Goal: Ask a question

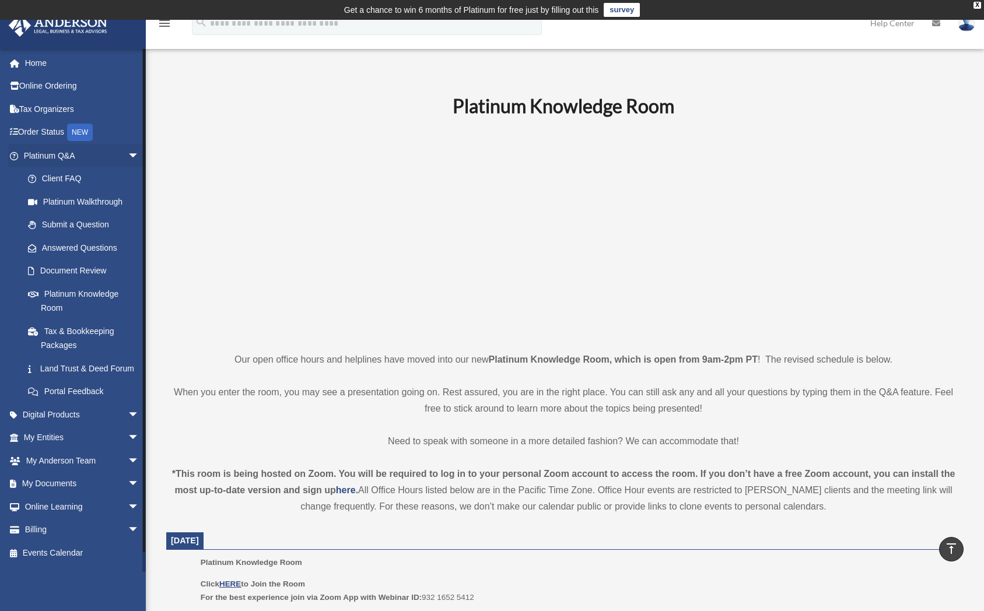
scroll to position [292, 0]
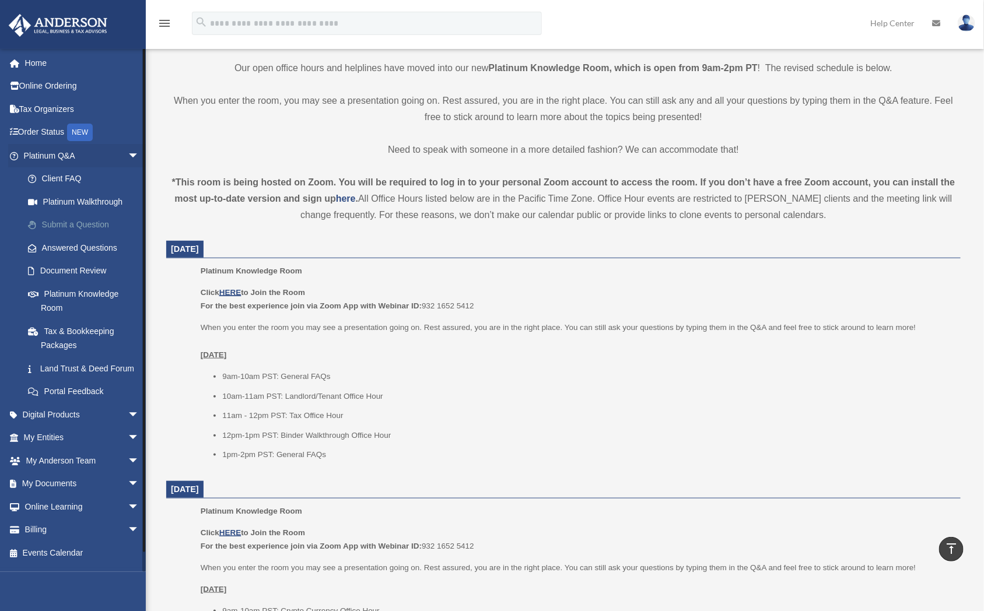
click at [93, 219] on link "Submit a Question" at bounding box center [86, 224] width 141 height 23
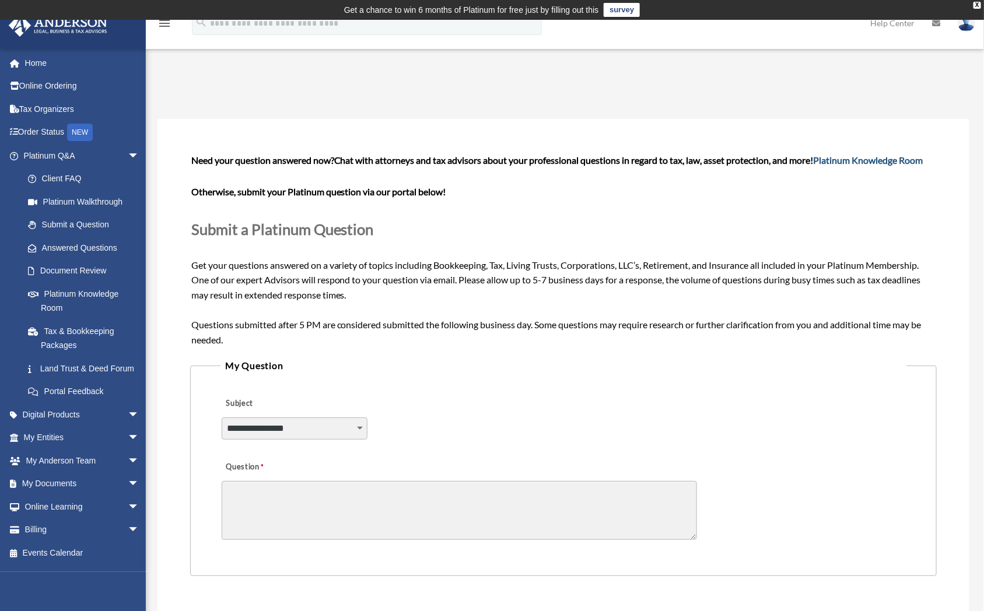
click at [900, 156] on link "Platinum Knowledge Room" at bounding box center [869, 160] width 110 height 11
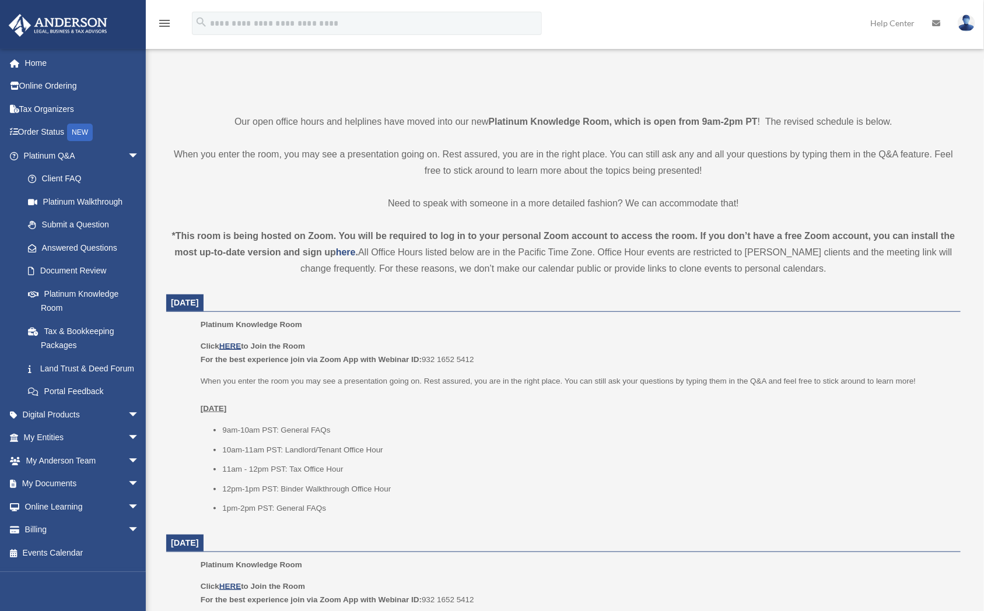
scroll to position [292, 0]
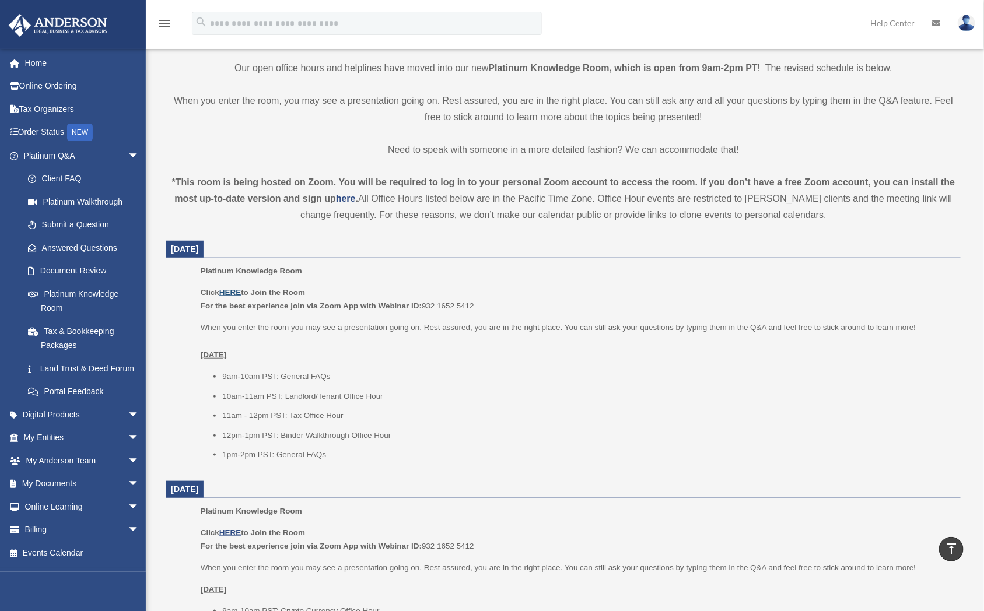
click at [226, 291] on u "HERE" at bounding box center [230, 292] width 22 height 9
